Goal: Task Accomplishment & Management: Use online tool/utility

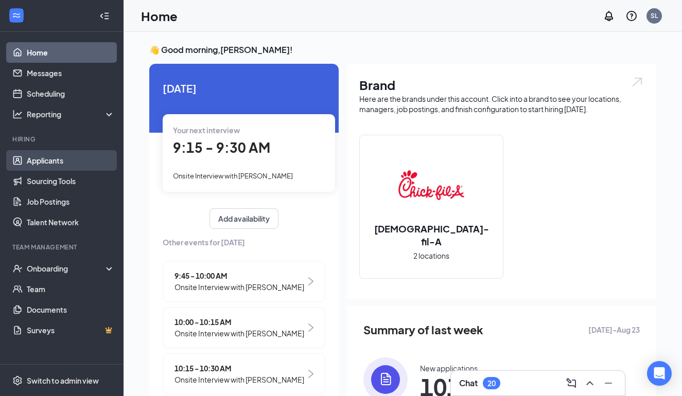
click at [62, 159] on link "Applicants" at bounding box center [71, 160] width 88 height 21
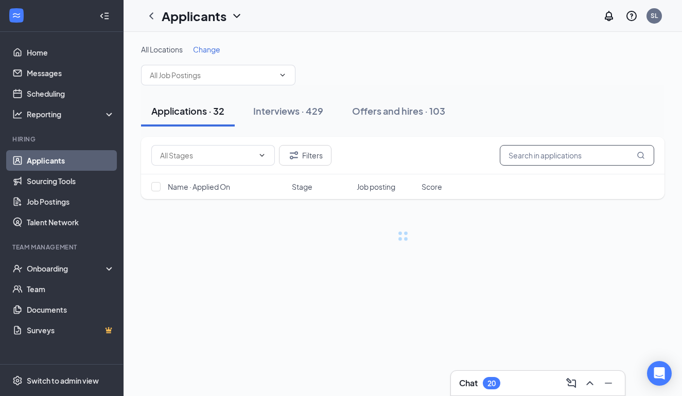
click at [538, 158] on input "text" at bounding box center [577, 155] width 154 height 21
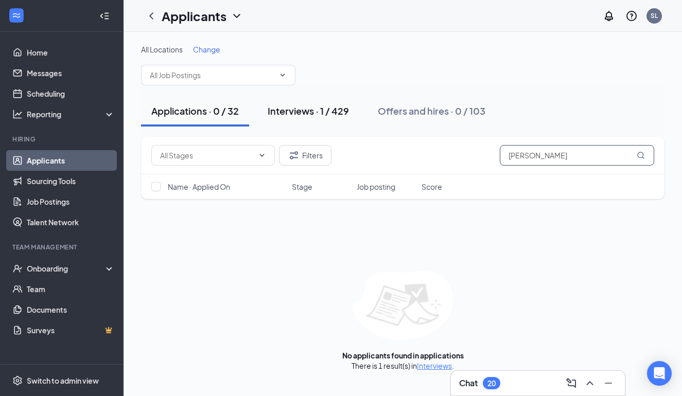
type input "[PERSON_NAME]"
click at [349, 111] on div "Interviews · 1 / 429" at bounding box center [308, 110] width 81 height 13
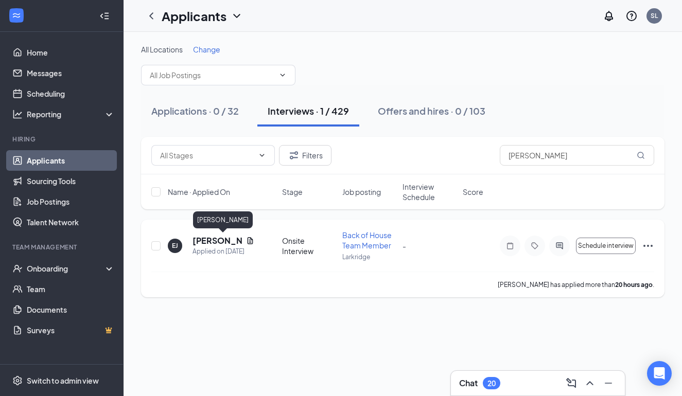
click at [207, 240] on h5 "[PERSON_NAME]" at bounding box center [216, 240] width 49 height 11
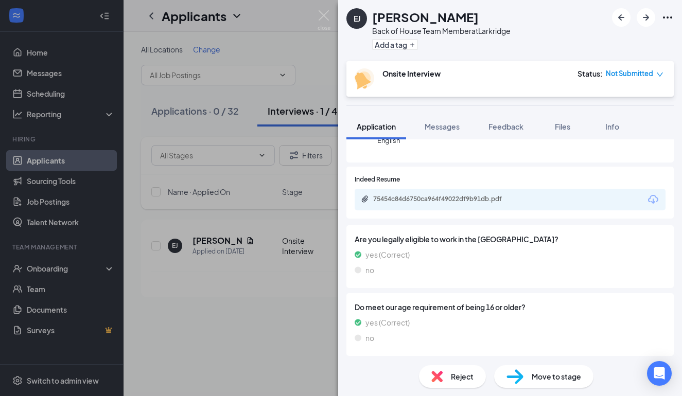
scroll to position [126, 0]
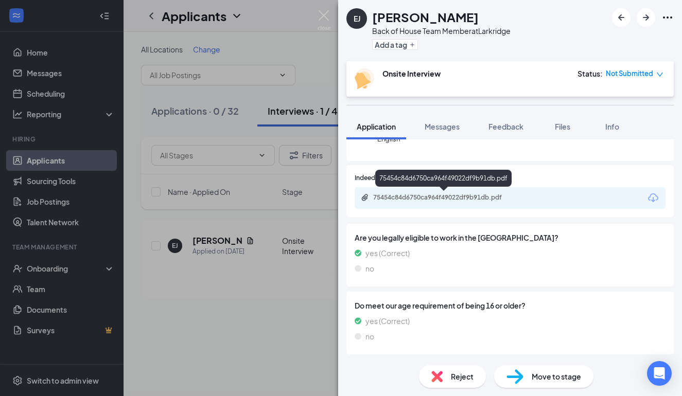
click at [444, 197] on div "75454c84d6750ca964f49022df9b91db.pdf" at bounding box center [445, 198] width 144 height 8
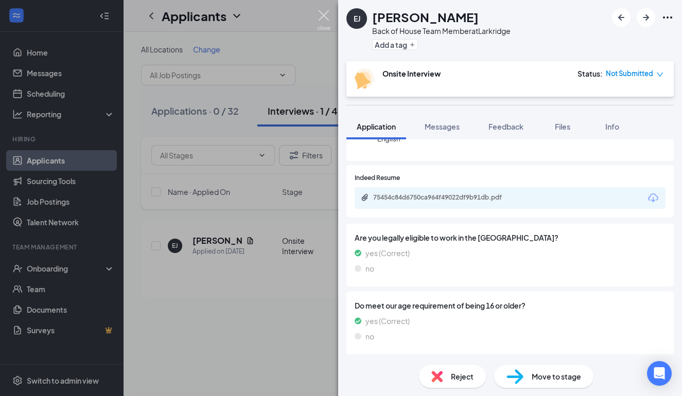
click at [320, 17] on img at bounding box center [324, 20] width 13 height 20
